Goal: Task Accomplishment & Management: Manage account settings

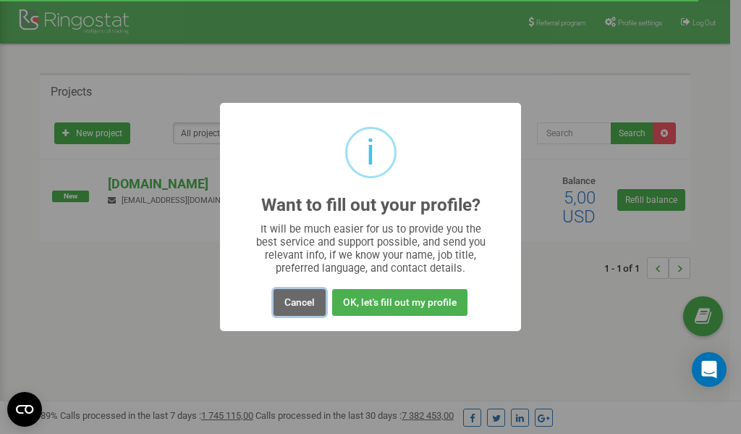
click at [294, 305] on button "Cancel" at bounding box center [300, 302] width 52 height 27
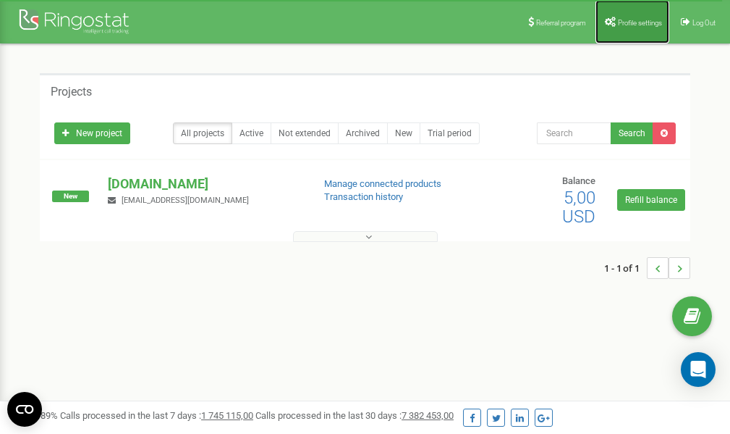
click at [628, 17] on link "Profile settings" at bounding box center [633, 21] width 74 height 43
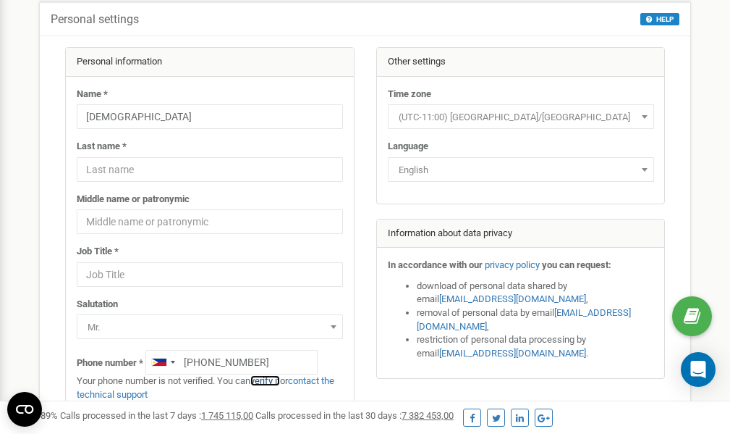
click at [271, 382] on link "verify it" at bounding box center [265, 380] width 30 height 11
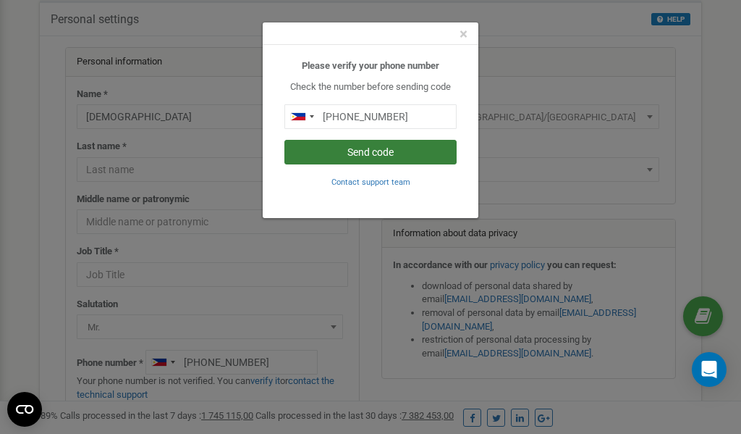
click at [390, 153] on button "Send code" at bounding box center [370, 152] width 172 height 25
